Goal: Navigation & Orientation: Find specific page/section

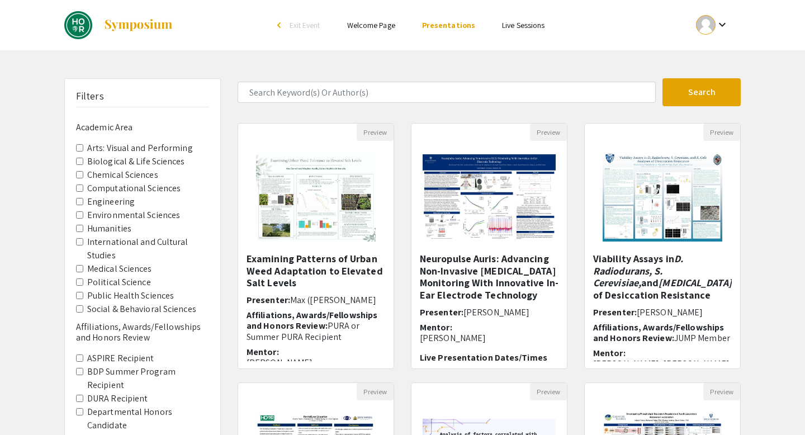
click at [517, 26] on link "Live Sessions" at bounding box center [523, 25] width 43 height 10
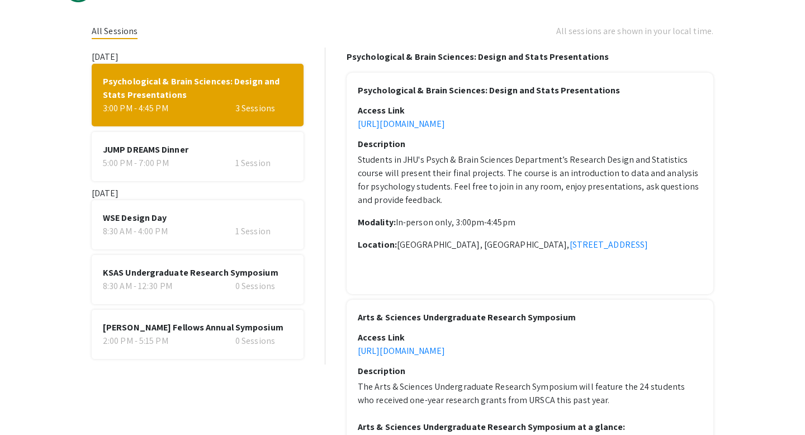
scroll to position [42, 0]
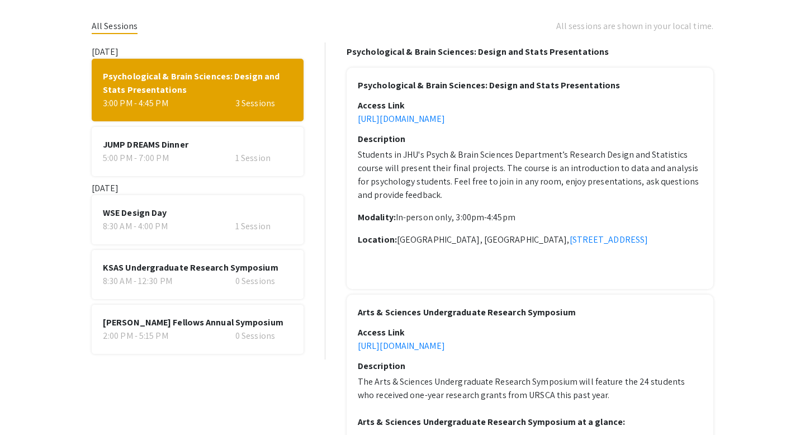
click at [191, 272] on span "KSAS Undergraduate Research Symposium" at bounding box center [198, 267] width 190 height 13
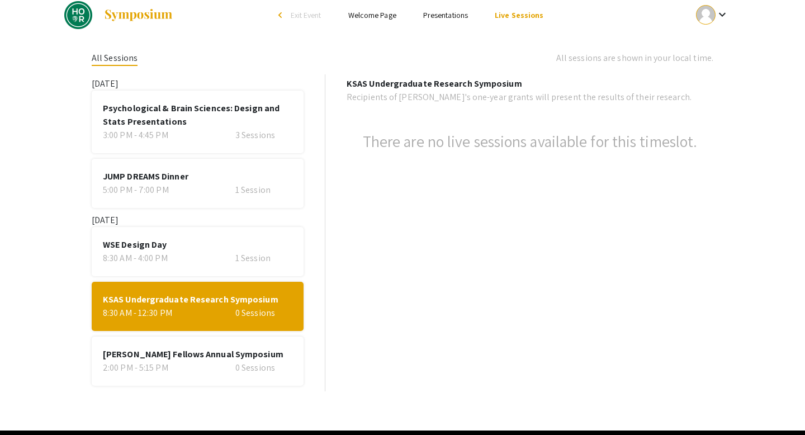
scroll to position [8, 0]
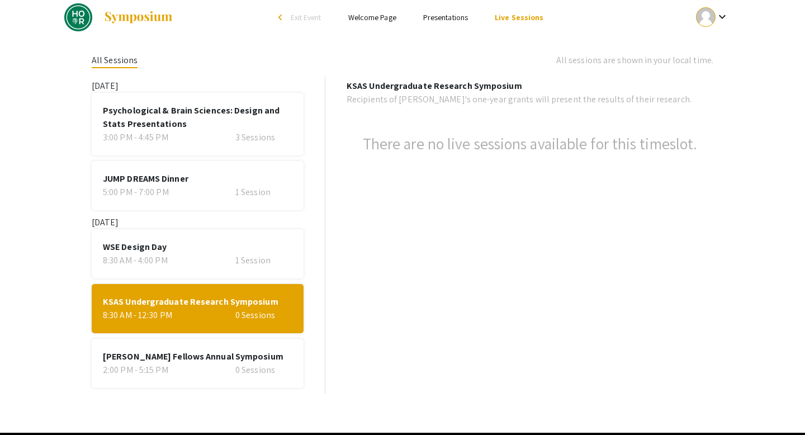
click at [222, 130] on span "Psychological & Brain Sciences: Design and Stats Presentations" at bounding box center [198, 117] width 190 height 27
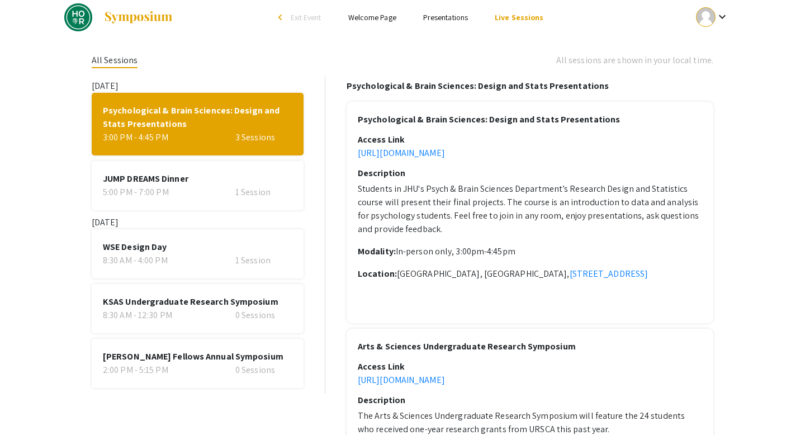
click at [189, 294] on div "KSAS Undergraduate Research Symposium 8:30 AM - 12:30 PM 0 Sessions" at bounding box center [198, 308] width 212 height 49
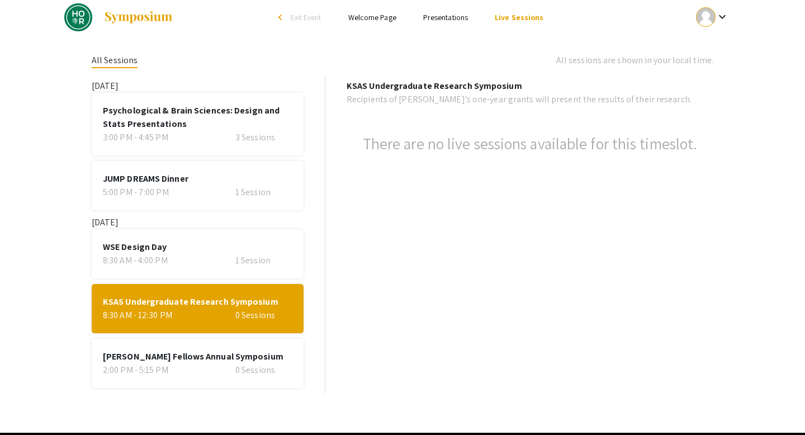
scroll to position [0, 0]
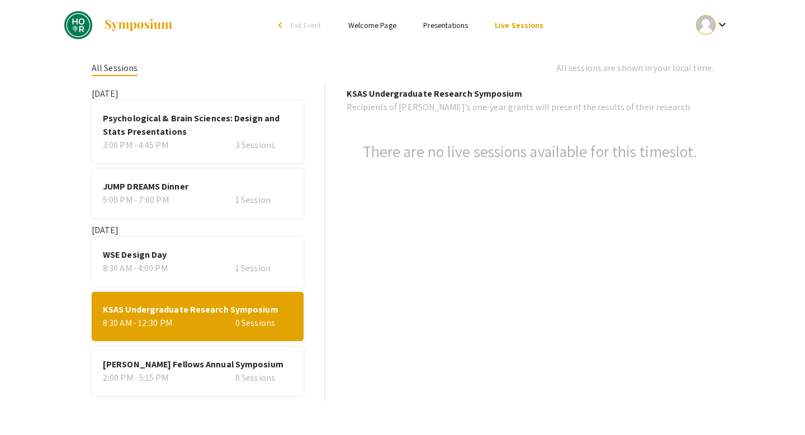
click at [219, 185] on span "JUMP DREAMS Dinner" at bounding box center [198, 186] width 190 height 13
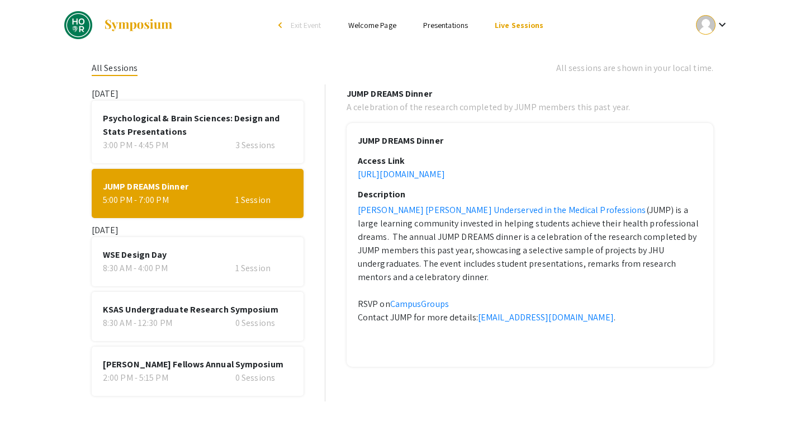
click at [229, 146] on div "3:00 PM - 4:45 PM 3 Sessions" at bounding box center [198, 145] width 190 height 13
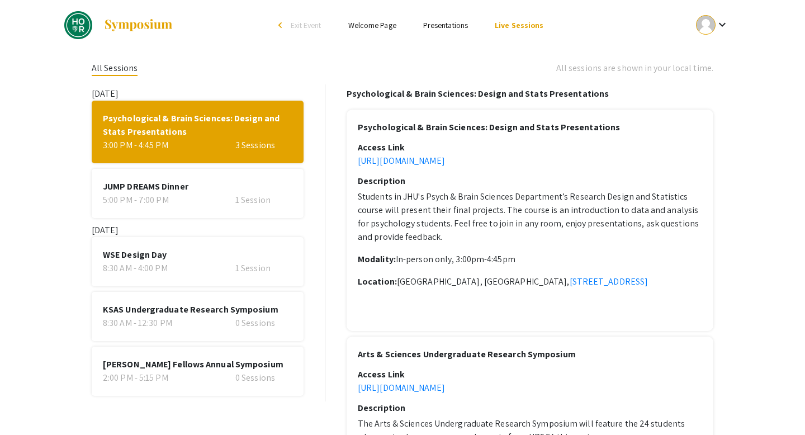
click at [213, 394] on div "[PERSON_NAME] Fellows Annual Symposium 2:00 PM - 5:15 PM 0 Sessions" at bounding box center [198, 371] width 212 height 49
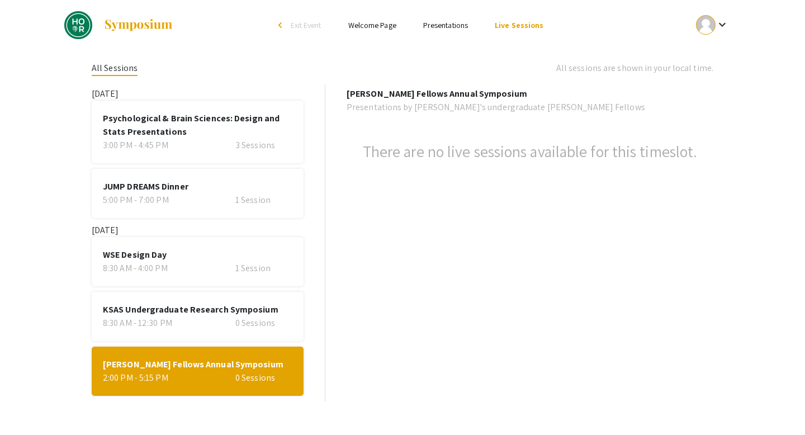
click at [235, 120] on span "Psychological & Brain Sciences: Design and Stats Presentations" at bounding box center [198, 125] width 190 height 27
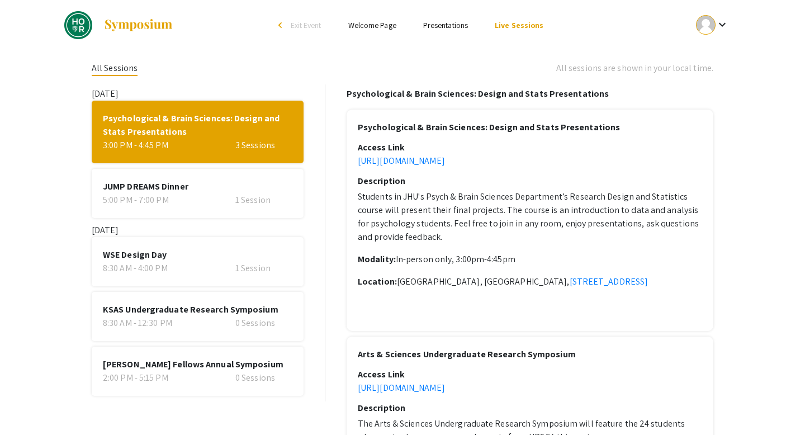
click at [294, 27] on span "Exit Event" at bounding box center [306, 25] width 31 height 10
